Goal: Task Accomplishment & Management: Manage account settings

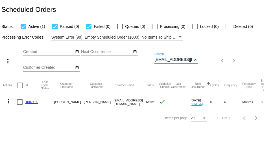
drag, startPoint x: 155, startPoint y: 59, endPoint x: 190, endPoint y: 61, distance: 34.8
click at [190, 61] on input "[EMAIL_ADDRESS][DOMAIN_NAME]" at bounding box center [173, 60] width 38 height 5
paste input "[EMAIL_ADDRESS]"
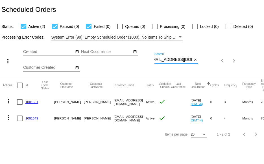
type input "[EMAIL_ADDRESS][DOMAIN_NAME]"
click at [31, 103] on link "1001651" at bounding box center [31, 102] width 13 height 4
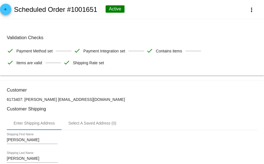
click at [5, 11] on mat-icon "arrow_back" at bounding box center [5, 10] width 7 height 7
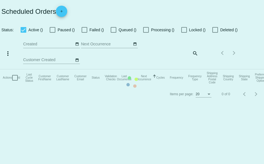
checkbox input "true"
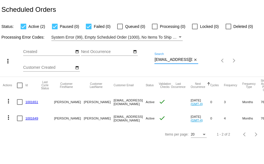
scroll to position [0, 6]
drag, startPoint x: 154, startPoint y: 60, endPoint x: 199, endPoint y: 62, distance: 44.4
click at [199, 62] on div "more_vert Aug Jan Feb Mar [DATE]" at bounding box center [132, 59] width 264 height 36
paste input "[PERSON_NAME]"
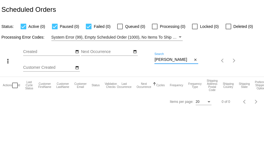
drag, startPoint x: 185, startPoint y: 61, endPoint x: 114, endPoint y: 62, distance: 70.9
click at [114, 62] on div "more_vert Aug Jan Feb Mar [DATE]" at bounding box center [132, 59] width 264 height 36
paste input "[EMAIL_ADDRESS][DOMAIN_NAME]"
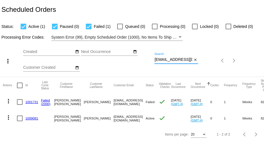
click at [8, 103] on mat-icon "more_vert" at bounding box center [8, 101] width 7 height 7
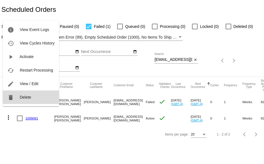
click at [26, 100] on button "delete Delete" at bounding box center [31, 98] width 56 height 14
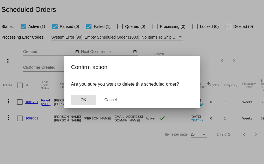
click at [83, 98] on span "OK" at bounding box center [83, 100] width 6 height 5
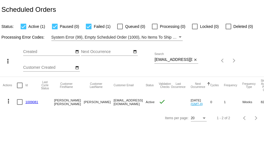
drag, startPoint x: 154, startPoint y: 59, endPoint x: 178, endPoint y: 55, distance: 24.1
click at [178, 56] on div "more_vert Aug Jan Feb Mar [DATE]" at bounding box center [132, 59] width 264 height 36
drag, startPoint x: 155, startPoint y: 60, endPoint x: 196, endPoint y: 59, distance: 40.7
click at [195, 59] on div "[EMAIL_ADDRESS][DOMAIN_NAME] Search close" at bounding box center [176, 58] width 44 height 11
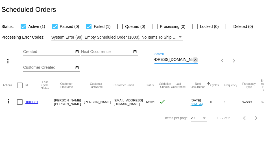
paste input "1009081"
drag, startPoint x: 177, startPoint y: 58, endPoint x: 116, endPoint y: 54, distance: 61.1
click at [113, 55] on div "more_vert Aug Jan Feb Mar [DATE]" at bounding box center [132, 59] width 264 height 36
paste input "[EMAIL_ADDRESS][DOMAIN_NAME]"
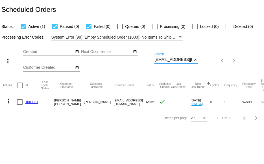
scroll to position [0, 0]
type input "[EMAIL_ADDRESS][DOMAIN_NAME]"
click at [31, 101] on link "1008907" at bounding box center [31, 102] width 13 height 4
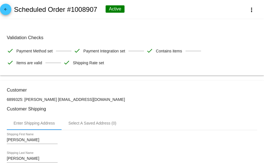
click at [4, 10] on mat-icon "arrow_back" at bounding box center [5, 10] width 7 height 7
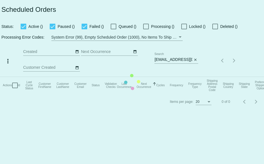
checkbox input "true"
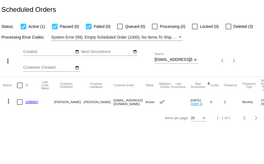
click at [229, 26] on div at bounding box center [229, 27] width 6 height 6
click at [228, 29] on input "Deleted (3)" at bounding box center [228, 29] width 0 height 0
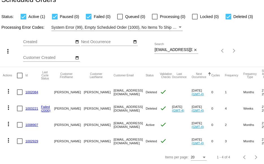
scroll to position [15, 0]
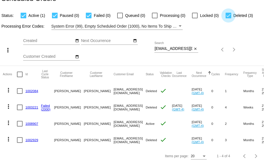
click at [228, 13] on div at bounding box center [229, 16] width 6 height 6
click at [228, 18] on input "Deleted (3)" at bounding box center [228, 18] width 0 height 0
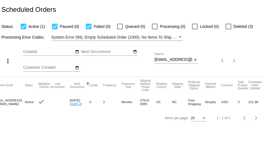
scroll to position [0, 0]
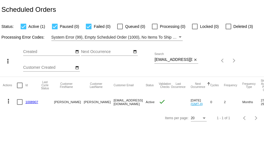
click at [226, 28] on div at bounding box center [229, 27] width 6 height 6
click at [228, 29] on input "Deleted (3)" at bounding box center [228, 29] width 0 height 0
checkbox input "true"
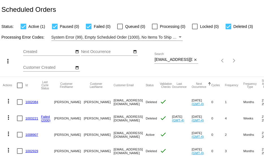
click at [29, 117] on link "1003221" at bounding box center [31, 119] width 13 height 4
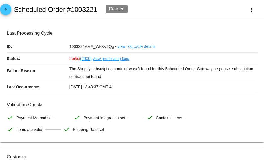
click at [3, 9] on mat-icon "arrow_back" at bounding box center [5, 10] width 7 height 7
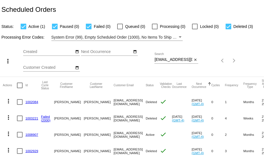
drag, startPoint x: 28, startPoint y: 114, endPoint x: 25, endPoint y: 117, distance: 4.7
click at [25, 117] on mat-cell "1003221" at bounding box center [33, 118] width 16 height 16
click at [32, 117] on link "1003221" at bounding box center [31, 119] width 13 height 4
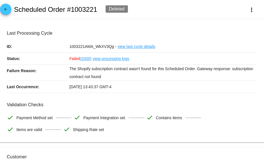
click at [4, 11] on mat-icon "arrow_back" at bounding box center [5, 10] width 7 height 7
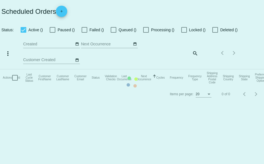
checkbox input "true"
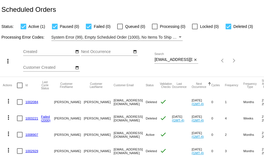
click at [228, 26] on div at bounding box center [229, 27] width 6 height 6
click at [228, 29] on input "Deleted (3)" at bounding box center [228, 29] width 0 height 0
checkbox input "false"
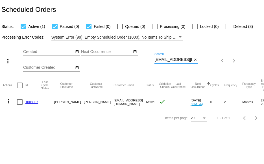
scroll to position [0, 0]
drag, startPoint x: 155, startPoint y: 60, endPoint x: 195, endPoint y: 66, distance: 40.0
click at [195, 66] on div "[EMAIL_ADDRESS][DOMAIN_NAME] Search close" at bounding box center [176, 61] width 44 height 16
paste input "[EMAIL_ADDRESS][DOMAIN_NAME]"
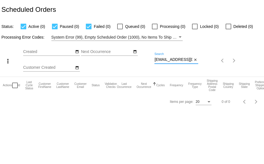
scroll to position [0, 12]
drag, startPoint x: 154, startPoint y: 61, endPoint x: 195, endPoint y: 61, distance: 41.0
click at [195, 61] on div "[EMAIL_ADDRESS][DOMAIN_NAME] Search close" at bounding box center [176, 58] width 44 height 11
paste input "[PERSON_NAME][EMAIL_ADDRESS][DOMAIN_NAME]"
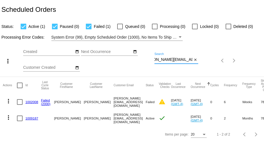
type input "[PERSON_NAME][EMAIL_ADDRESS][DOMAIN_NAME]"
click at [30, 120] on mat-cell "1009187" at bounding box center [33, 118] width 16 height 16
click at [28, 118] on link "1009187" at bounding box center [31, 119] width 13 height 4
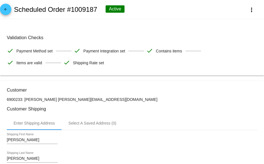
click at [5, 8] on mat-icon "arrow_back" at bounding box center [5, 10] width 7 height 7
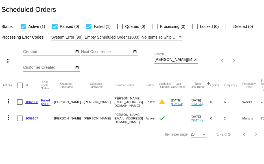
click at [8, 100] on mat-icon "more_vert" at bounding box center [8, 101] width 7 height 7
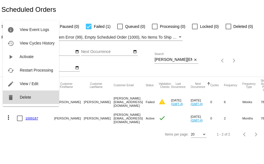
click at [14, 95] on mat-icon "delete" at bounding box center [10, 97] width 7 height 7
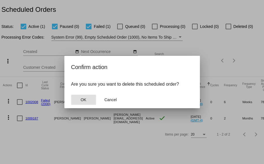
click at [85, 98] on span "OK" at bounding box center [83, 100] width 6 height 5
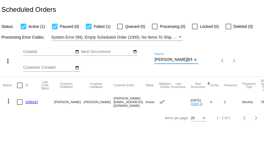
scroll to position [0, 14]
drag, startPoint x: 154, startPoint y: 60, endPoint x: 211, endPoint y: 53, distance: 56.6
click at [208, 60] on div "more_vert Aug Jan Feb Mar [DATE]" at bounding box center [132, 59] width 264 height 36
paste input "[EMAIL_ADDRESS]"
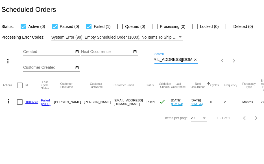
drag, startPoint x: 154, startPoint y: 60, endPoint x: 204, endPoint y: 64, distance: 50.1
click at [204, 64] on div "more_vert Aug Jan Feb Mar [DATE]" at bounding box center [132, 59] width 264 height 36
paste input "tallmaus"
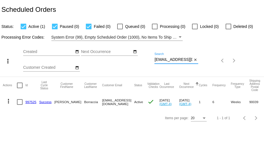
type input "[EMAIL_ADDRESS][DOMAIN_NAME]"
click at [28, 101] on link "997525" at bounding box center [30, 102] width 11 height 4
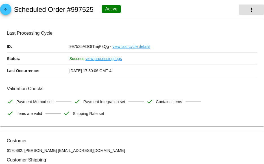
click at [248, 10] on mat-icon "more_vert" at bounding box center [251, 9] width 7 height 7
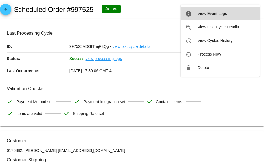
click at [218, 12] on span "View Event Logs" at bounding box center [212, 13] width 29 height 5
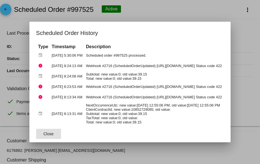
click at [43, 132] on span "Close" at bounding box center [48, 134] width 10 height 5
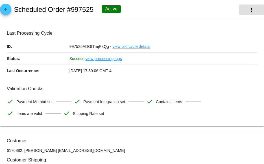
click at [248, 9] on mat-icon "more_vert" at bounding box center [251, 9] width 7 height 7
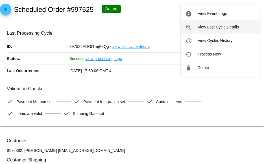
click at [223, 26] on span "View Last Cycle Details" at bounding box center [218, 27] width 41 height 5
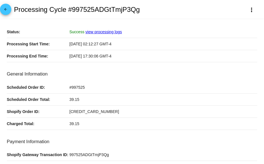
click at [106, 32] on link "view processing logs" at bounding box center [104, 32] width 36 height 5
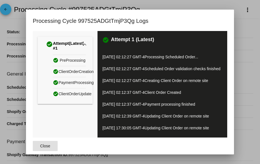
click at [41, 146] on span "Close" at bounding box center [45, 146] width 10 height 5
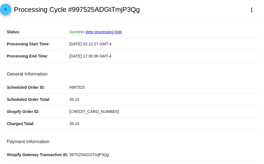
click at [8, 12] on mat-icon "arrow_back" at bounding box center [5, 10] width 7 height 7
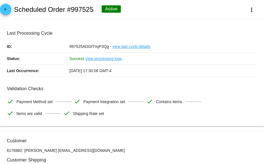
click at [3, 8] on mat-icon "arrow_back" at bounding box center [5, 10] width 7 height 7
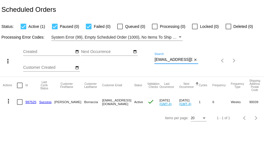
drag, startPoint x: 155, startPoint y: 60, endPoint x: 213, endPoint y: 59, distance: 58.2
click at [208, 62] on div "more_vert Aug Jan Feb Mar [DATE]" at bounding box center [132, 59] width 264 height 36
paste input "[EMAIL_ADDRESS]"
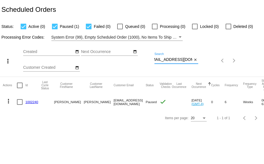
type input "[EMAIL_ADDRESS][DOMAIN_NAME]"
click at [8, 102] on mat-icon "more_vert" at bounding box center [8, 101] width 7 height 7
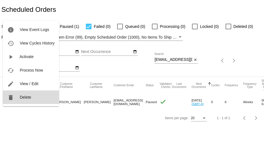
click at [24, 100] on button "delete Delete" at bounding box center [31, 98] width 56 height 14
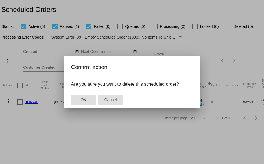
click at [109, 101] on span "Cancel" at bounding box center [110, 100] width 12 height 5
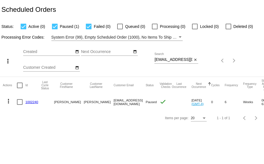
click at [28, 102] on link "1002240" at bounding box center [31, 102] width 13 height 4
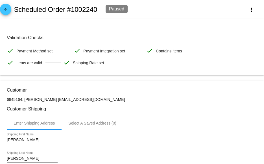
drag, startPoint x: 106, startPoint y: 99, endPoint x: 59, endPoint y: 99, distance: 46.3
click at [59, 99] on p "6845164: [PERSON_NAME] [EMAIL_ADDRESS][DOMAIN_NAME]" at bounding box center [132, 99] width 251 height 5
click at [96, 99] on p "6845164: [PERSON_NAME] [EMAIL_ADDRESS][DOMAIN_NAME]" at bounding box center [132, 99] width 251 height 5
drag, startPoint x: 116, startPoint y: 99, endPoint x: 59, endPoint y: 99, distance: 57.3
click at [59, 99] on p "6845164: [PERSON_NAME] [EMAIL_ADDRESS][DOMAIN_NAME]" at bounding box center [132, 99] width 251 height 5
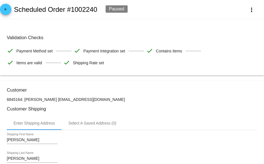
copy p "[EMAIL_ADDRESS][DOMAIN_NAME]"
click at [8, 12] on mat-icon "arrow_back" at bounding box center [5, 10] width 7 height 7
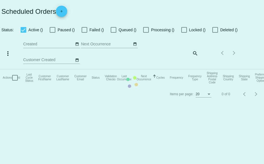
checkbox input "true"
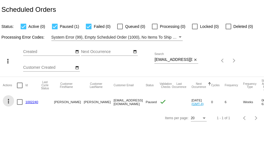
click at [8, 101] on mat-icon "more_vert" at bounding box center [8, 101] width 7 height 7
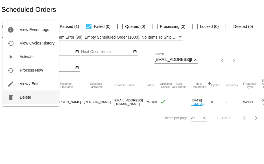
click at [15, 99] on button "delete Delete" at bounding box center [31, 98] width 56 height 14
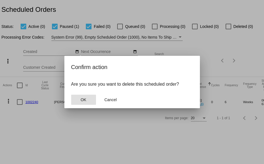
drag, startPoint x: 83, startPoint y: 97, endPoint x: 81, endPoint y: 93, distance: 4.2
click at [84, 97] on button "OK" at bounding box center [83, 100] width 25 height 10
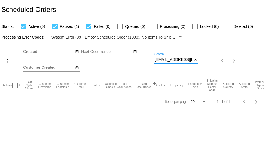
click at [155, 60] on input "[EMAIL_ADDRESS][DOMAIN_NAME]" at bounding box center [173, 60] width 38 height 5
drag, startPoint x: 154, startPoint y: 60, endPoint x: 164, endPoint y: 60, distance: 9.9
click at [164, 60] on div "more_vert Aug Jan Feb Mar [DATE]" at bounding box center [132, 59] width 264 height 36
click at [158, 58] on input "[EMAIL_ADDRESS][DOMAIN_NAME]" at bounding box center [173, 60] width 38 height 5
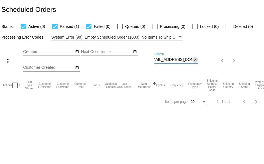
drag, startPoint x: 155, startPoint y: 59, endPoint x: 197, endPoint y: 60, distance: 42.1
click at [197, 60] on div "[EMAIL_ADDRESS][DOMAIN_NAME] Search close" at bounding box center [176, 58] width 44 height 11
paste input "js44501"
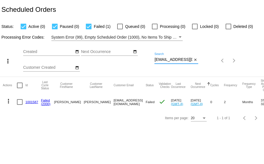
drag, startPoint x: 154, startPoint y: 59, endPoint x: 201, endPoint y: 56, distance: 46.7
click at [201, 56] on div "more_vert Aug Jan Feb Mar [DATE]" at bounding box center [132, 59] width 264 height 36
paste input "smart.[DEMOGRAPHIC_DATA]"
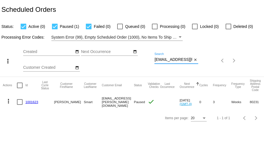
scroll to position [0, 7]
click at [225, 61] on div "more_vert Aug Jan Feb Mar [DATE]" at bounding box center [132, 59] width 264 height 36
paste input "[EMAIL_ADDRESS]"
type input "[EMAIL_ADDRESS][DOMAIN_NAME]"
